Goal: Book appointment/travel/reservation

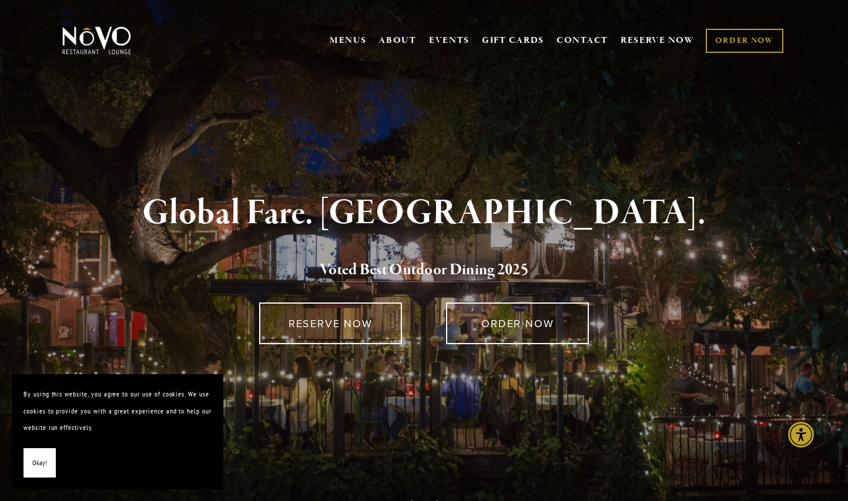
click at [28, 473] on button "Okay!" at bounding box center [39, 463] width 32 height 30
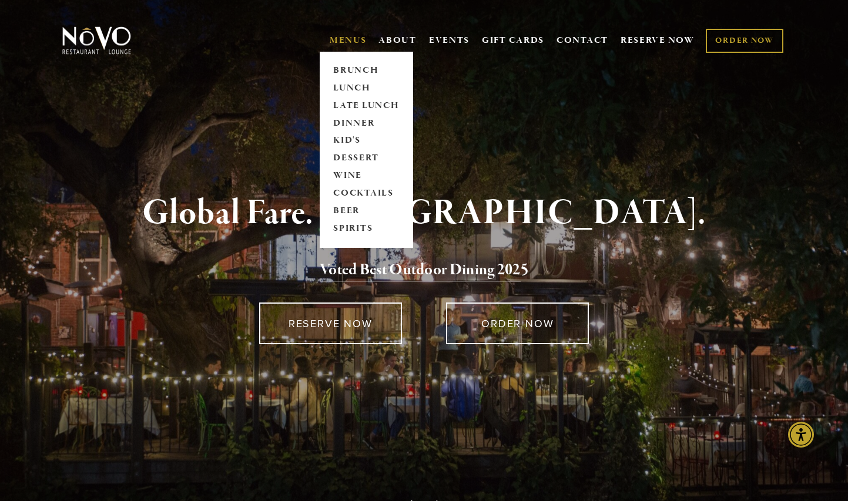
click at [352, 46] on span "MENUS BRUNCH LUNCH LATE LUNCH DINNER KID'S DESSERT WINE COCKTAILS BEER SPIRITS" at bounding box center [348, 40] width 37 height 22
click at [347, 120] on link "DINNER" at bounding box center [366, 124] width 73 height 18
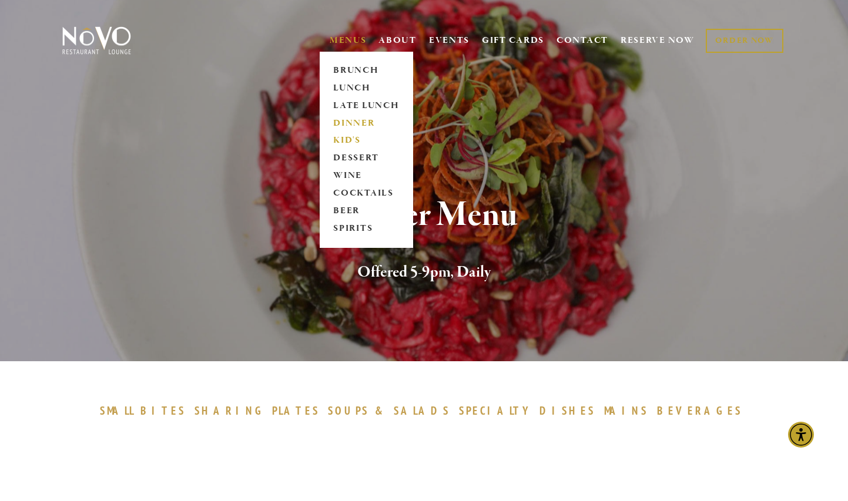
click at [350, 143] on link "KID'S" at bounding box center [366, 141] width 73 height 18
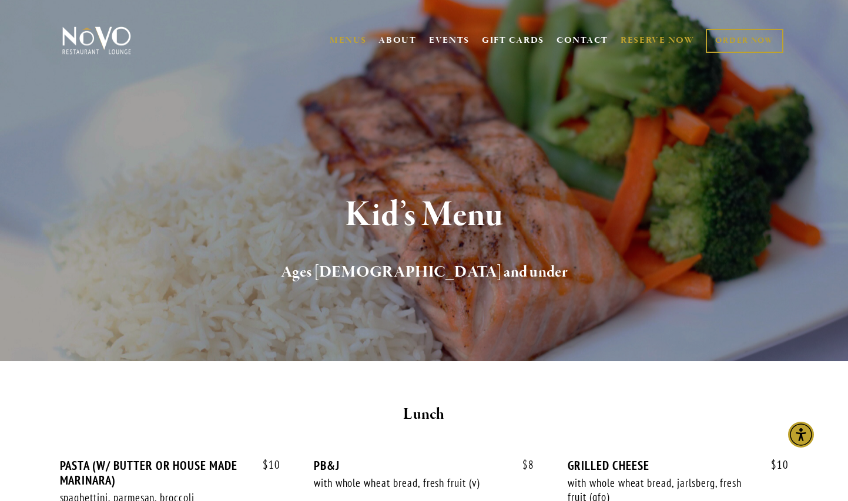
click at [648, 31] on link "RESERVE NOW" at bounding box center [657, 40] width 74 height 22
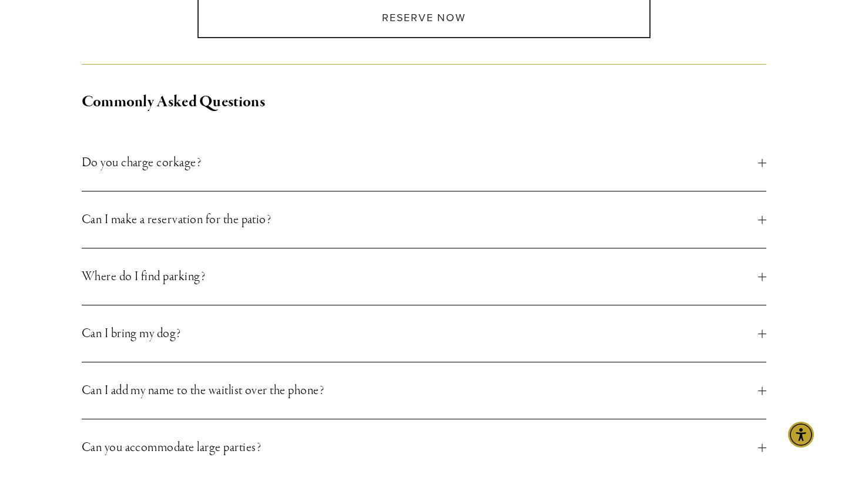
scroll to position [407, 0]
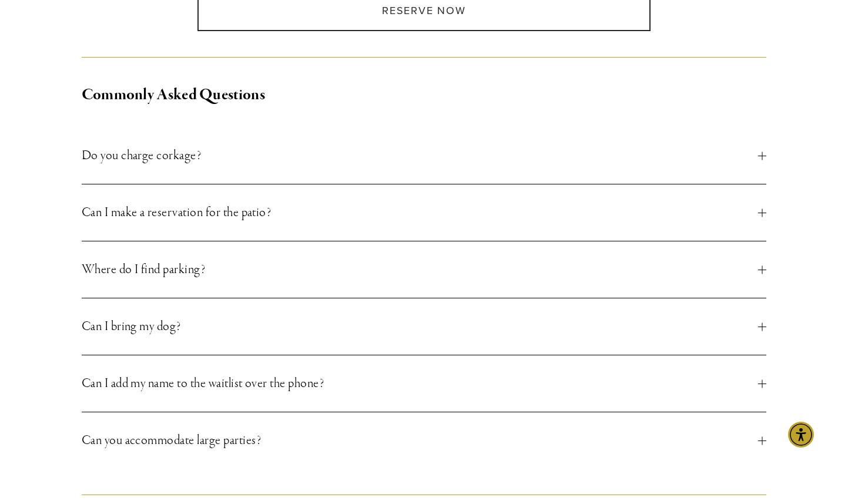
click at [298, 226] on button "Can I make a reservation for the patio?" at bounding box center [424, 212] width 685 height 56
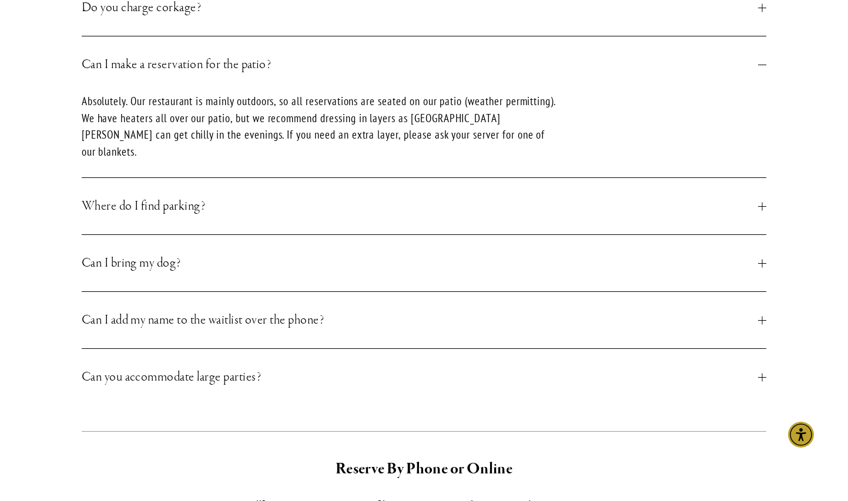
scroll to position [557, 0]
click at [272, 308] on span "Can I add my name to the waitlist over the phone?" at bounding box center [420, 318] width 677 height 21
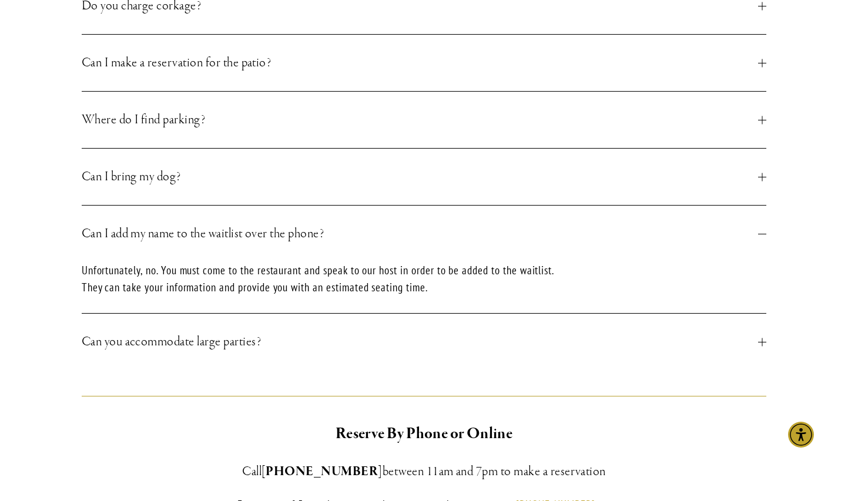
click at [249, 339] on span "Can you accommodate large parties?" at bounding box center [420, 341] width 677 height 21
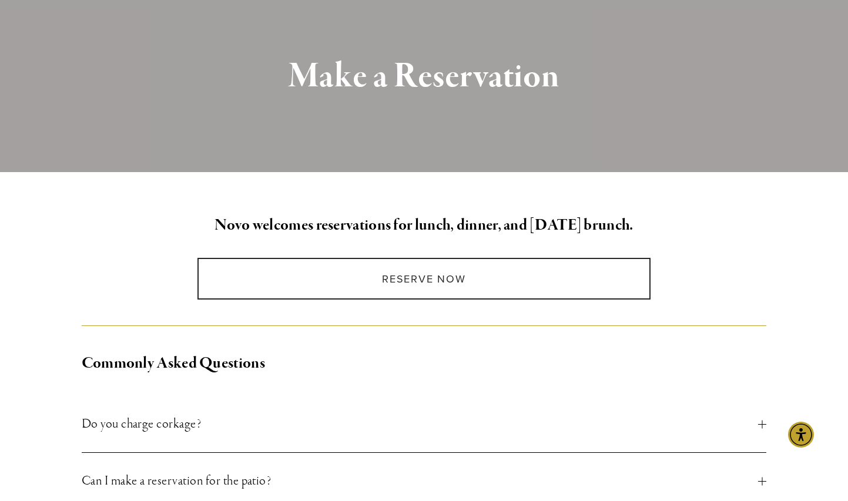
scroll to position [0, 0]
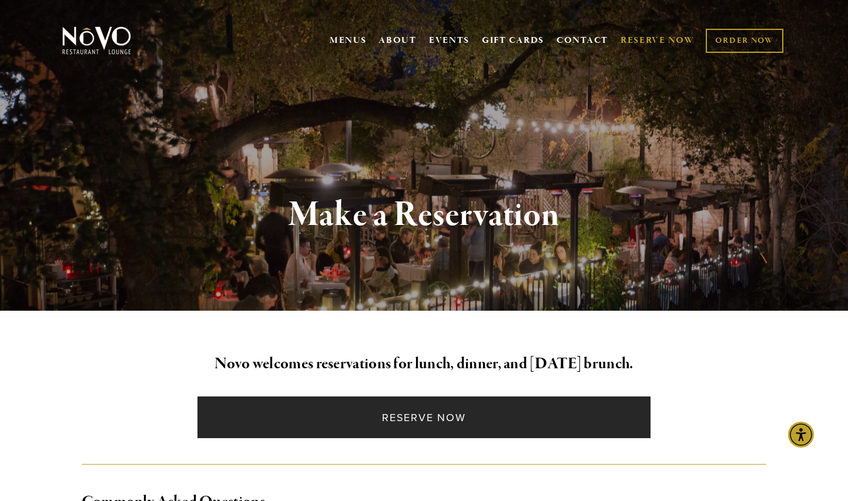
click at [396, 419] on link "Reserve Now" at bounding box center [423, 417] width 453 height 42
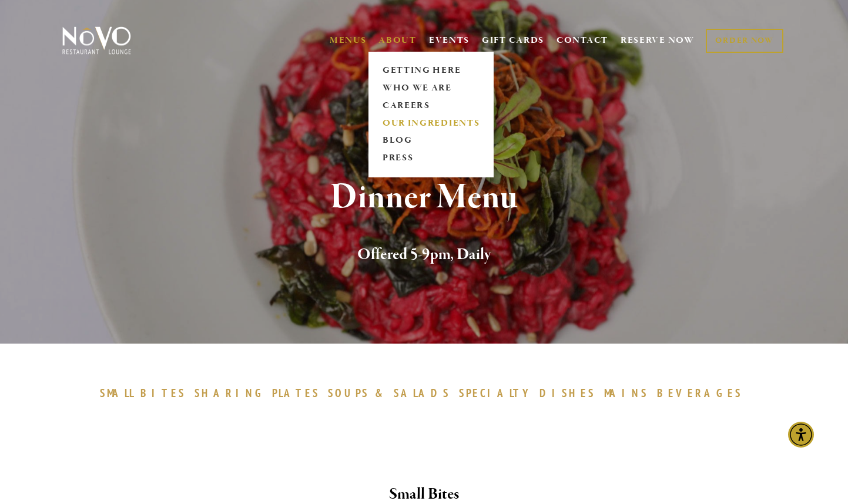
click at [396, 120] on link "OUR INGREDIENTS" at bounding box center [430, 124] width 105 height 18
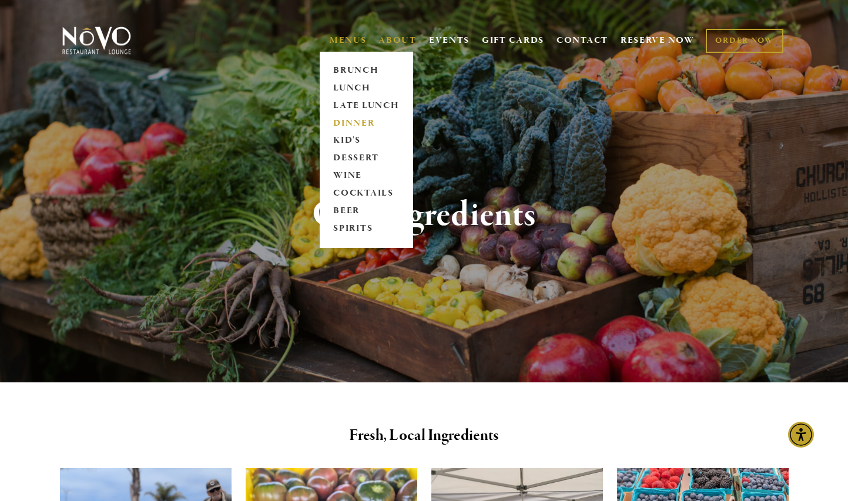
click at [359, 121] on link "DINNER" at bounding box center [366, 124] width 73 height 18
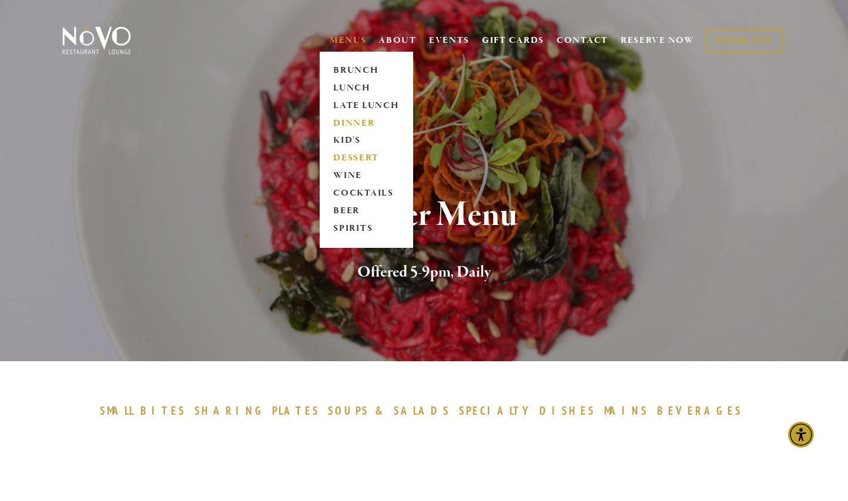
click at [347, 159] on link "DESSERT" at bounding box center [366, 159] width 73 height 18
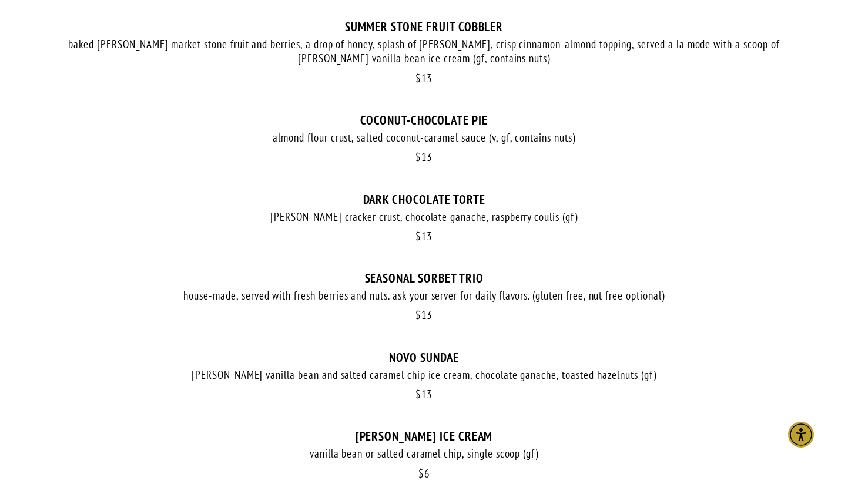
scroll to position [550, 0]
